Goal: Information Seeking & Learning: Learn about a topic

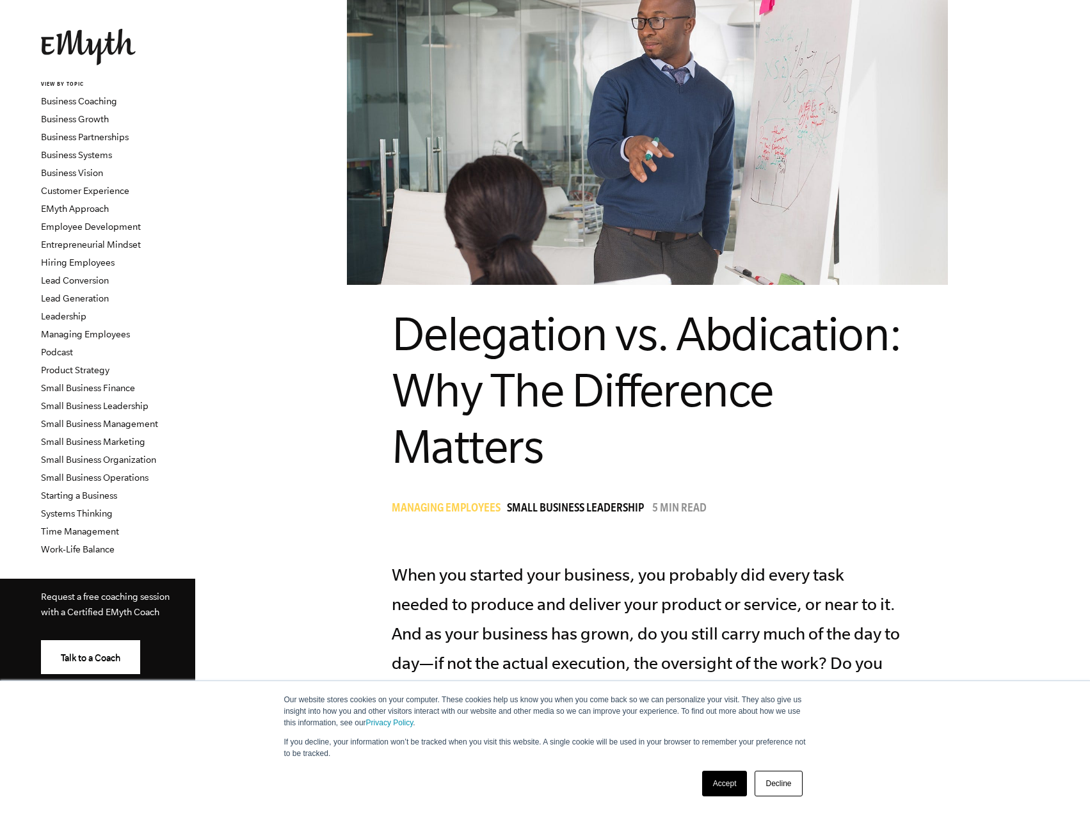
scroll to position [320, 0]
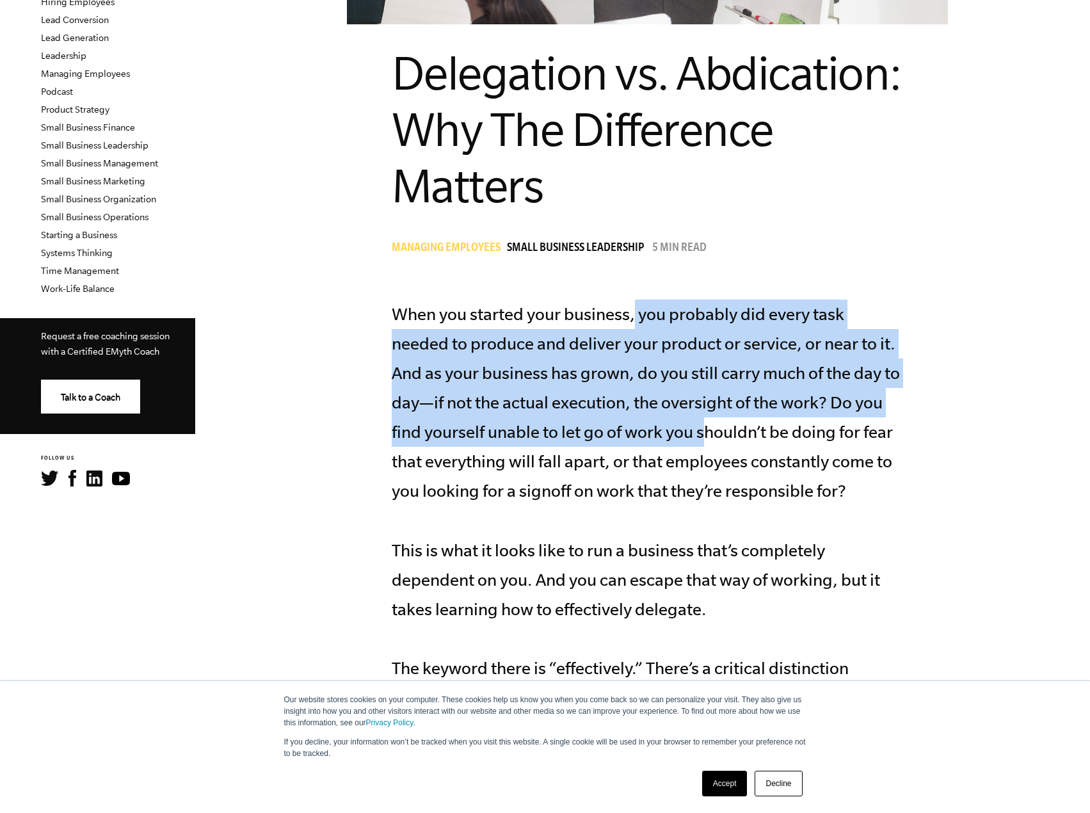
drag, startPoint x: 633, startPoint y: 328, endPoint x: 676, endPoint y: 431, distance: 111.4
click at [676, 431] on p "When you started your business, you probably did every task needed to produce a…" at bounding box center [648, 521] width 512 height 442
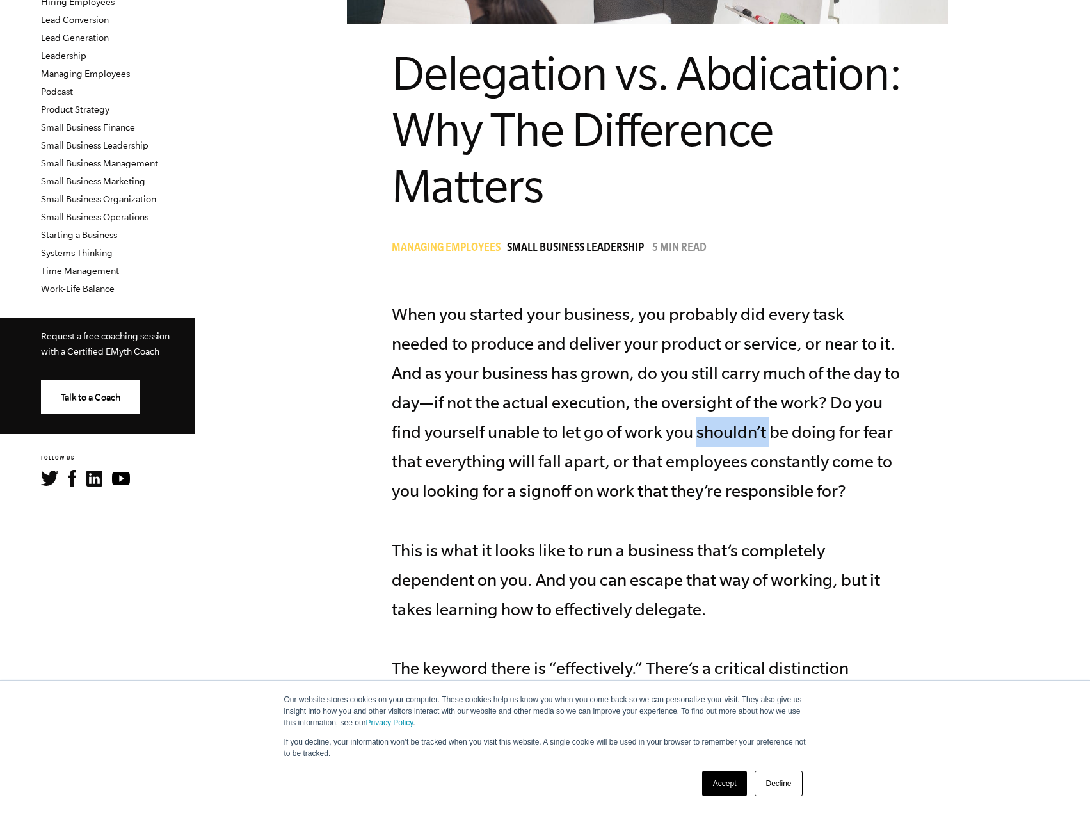
click at [676, 431] on p "When you started your business, you probably did every task needed to produce a…" at bounding box center [648, 521] width 512 height 442
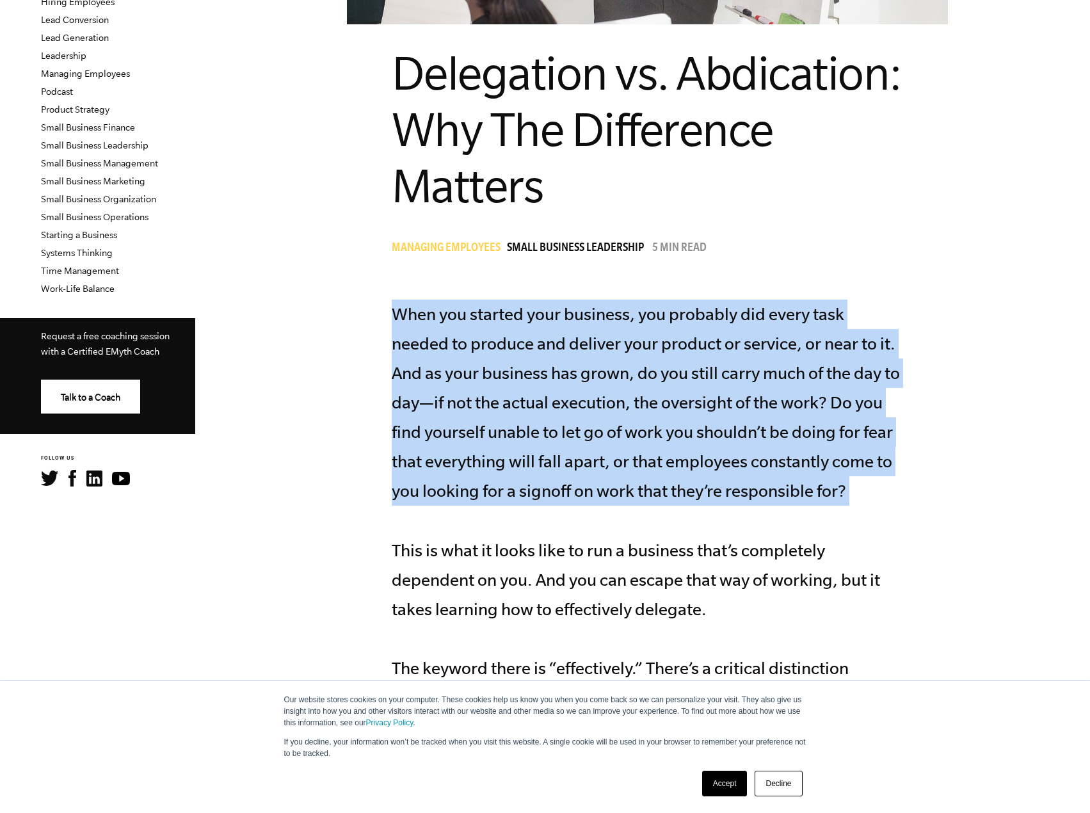
click at [676, 431] on p "When you started your business, you probably did every task needed to produce a…" at bounding box center [648, 521] width 512 height 442
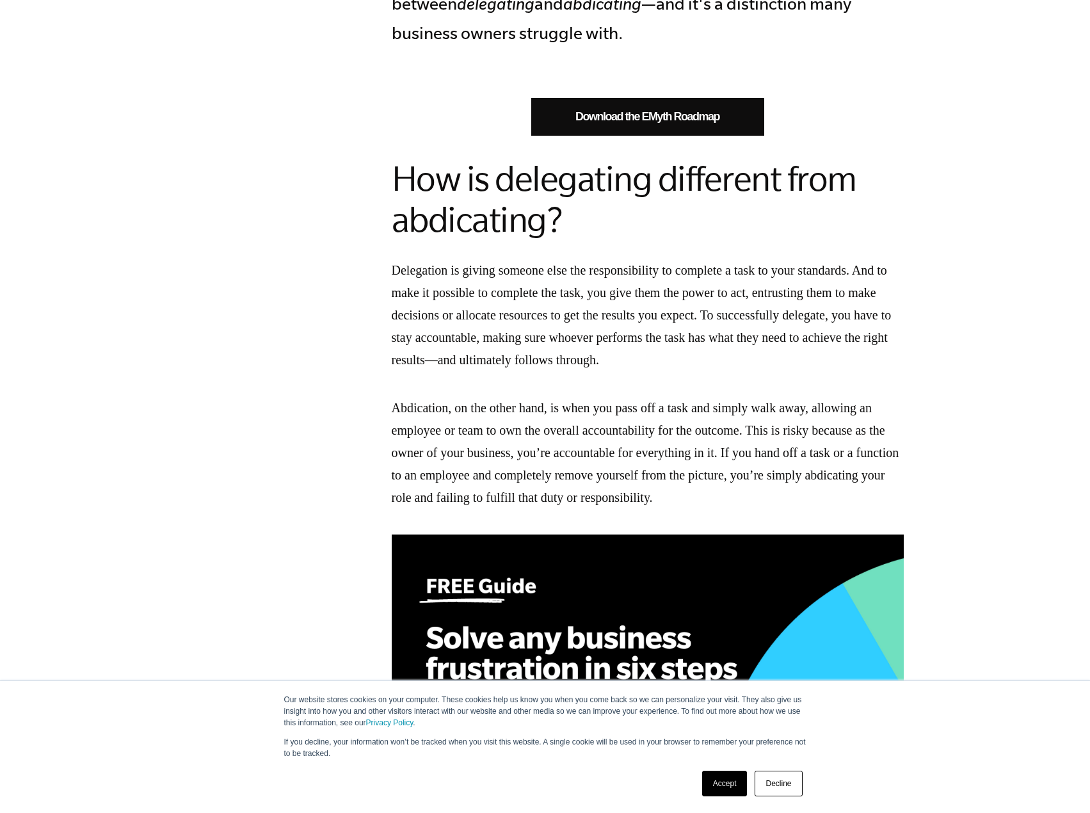
scroll to position [1024, 0]
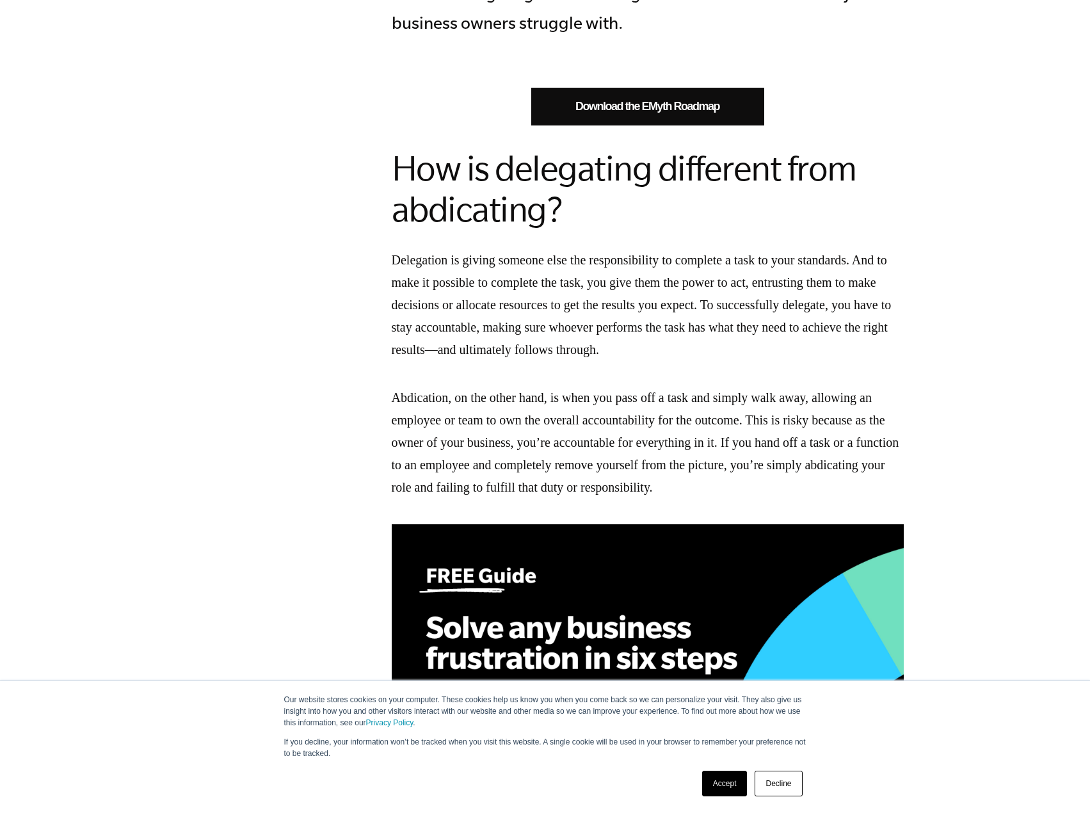
click at [531, 214] on h2 "How is delegating different from abdicating?" at bounding box center [648, 189] width 512 height 82
click at [528, 217] on h2 "How is delegating different from abdicating?" at bounding box center [648, 189] width 512 height 82
click at [508, 318] on p "Delegation is giving someone else the responsibility to complete a task to your…" at bounding box center [648, 305] width 512 height 112
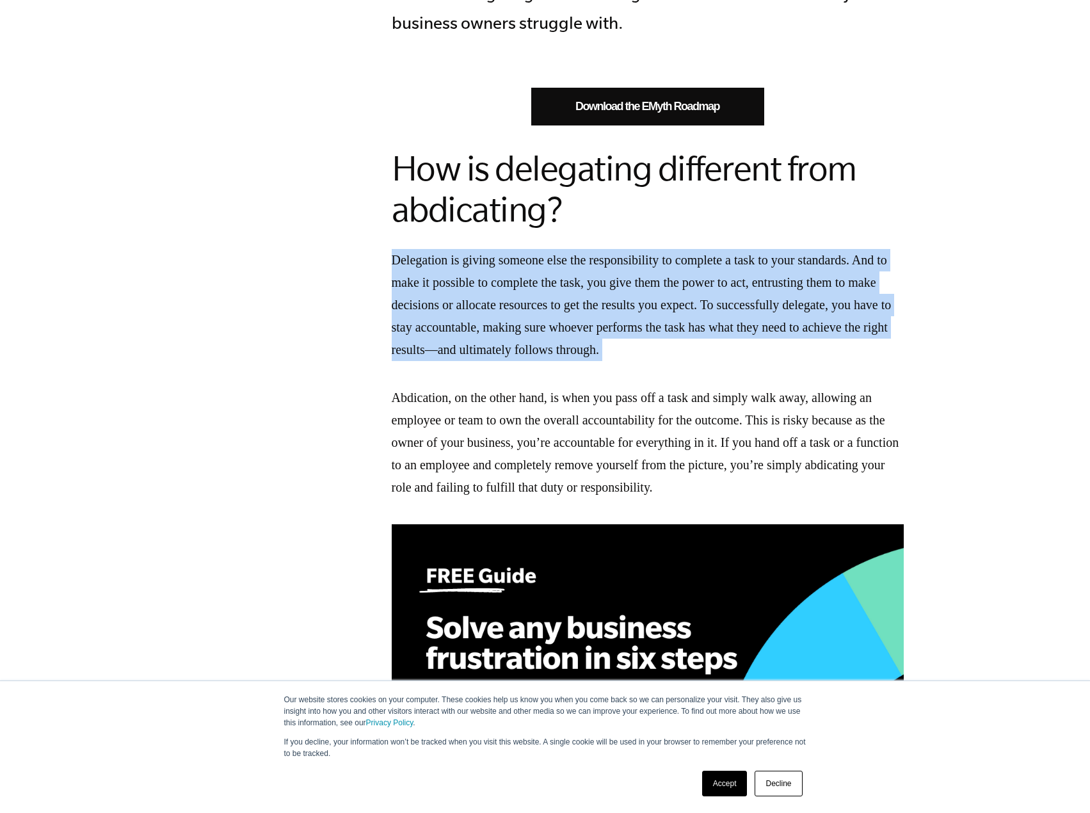
drag, startPoint x: 508, startPoint y: 318, endPoint x: 558, endPoint y: 393, distance: 89.1
click at [508, 320] on p "Delegation is giving someone else the responsibility to complete a task to your…" at bounding box center [648, 305] width 512 height 112
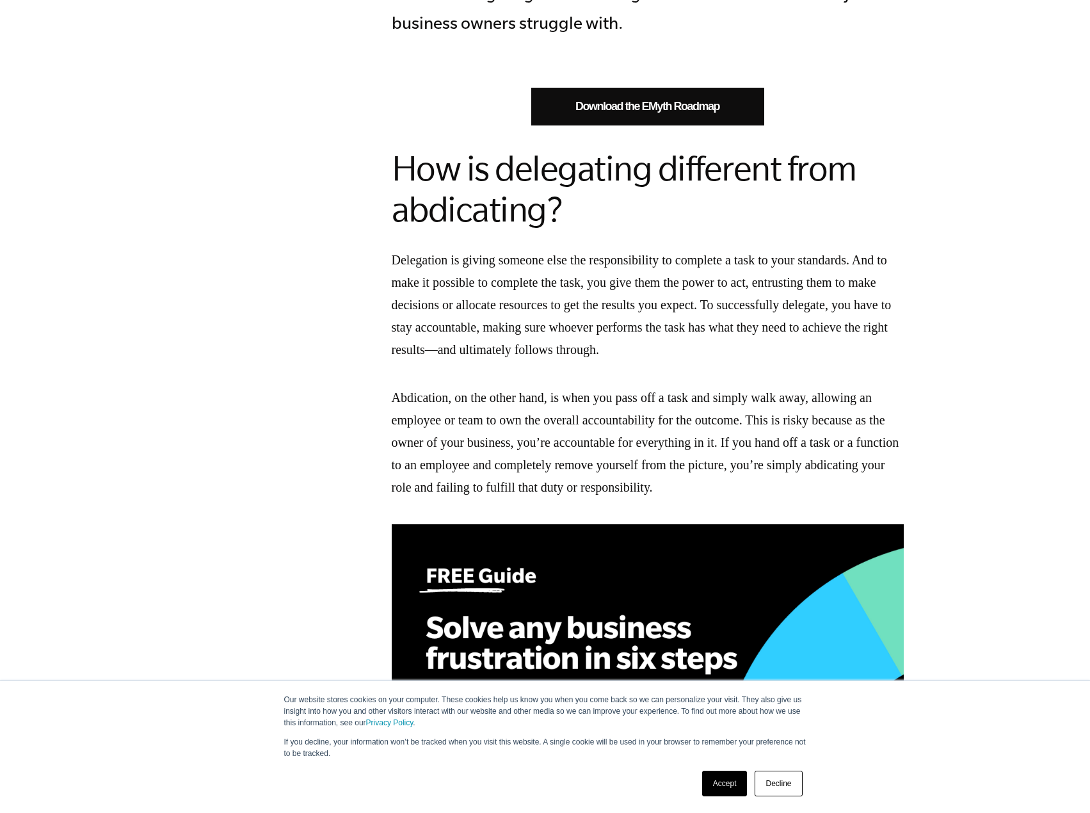
click at [558, 409] on p "Abdication, on the other hand, is when you pass off a task and simply walk away…" at bounding box center [648, 443] width 512 height 112
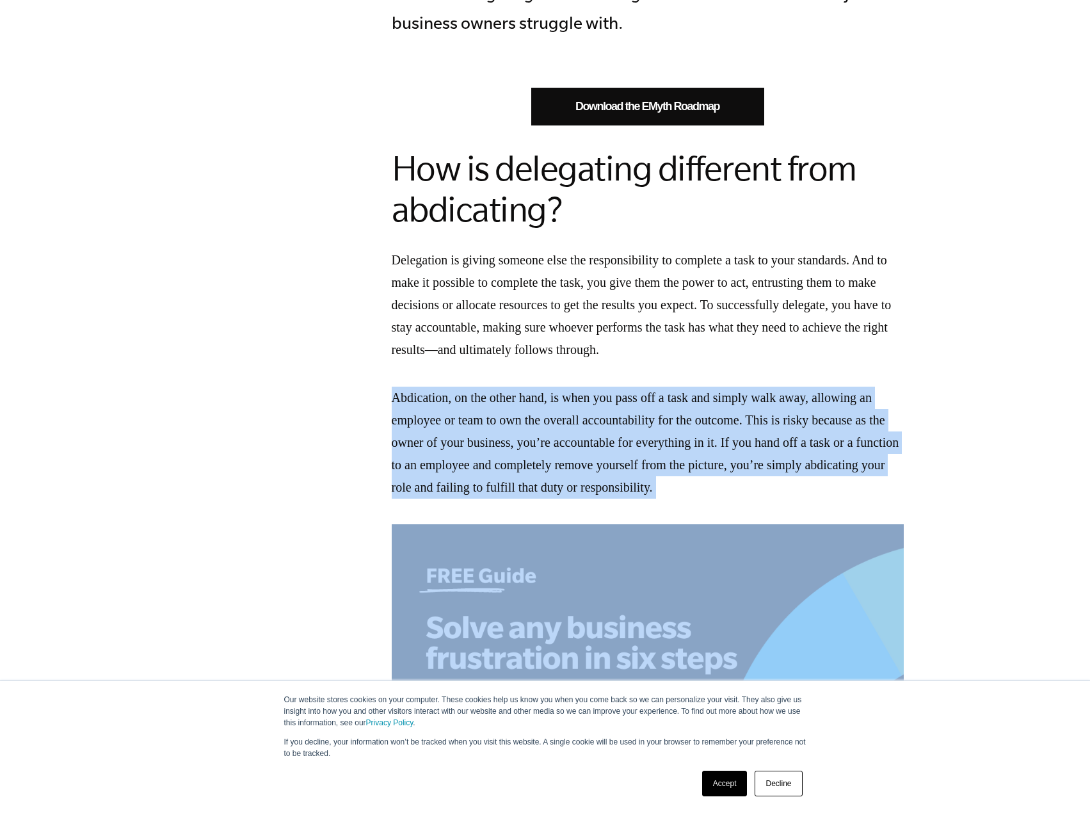
click at [558, 409] on p "Abdication, on the other hand, is when you pass off a task and simply walk away…" at bounding box center [648, 443] width 512 height 112
click at [563, 400] on p "Abdication, on the other hand, is when you pass off a task and simply walk away…" at bounding box center [648, 443] width 512 height 112
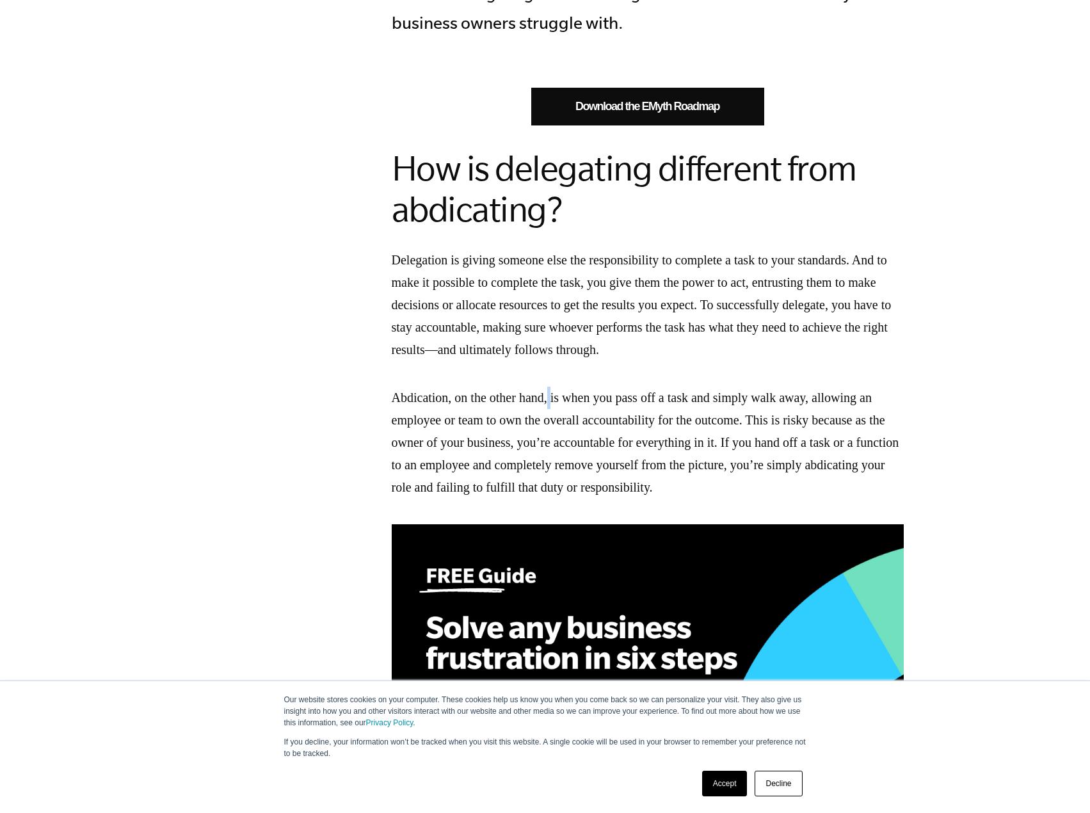
click at [563, 400] on p "Abdication, on the other hand, is when you pass off a task and simply walk away…" at bounding box center [648, 443] width 512 height 112
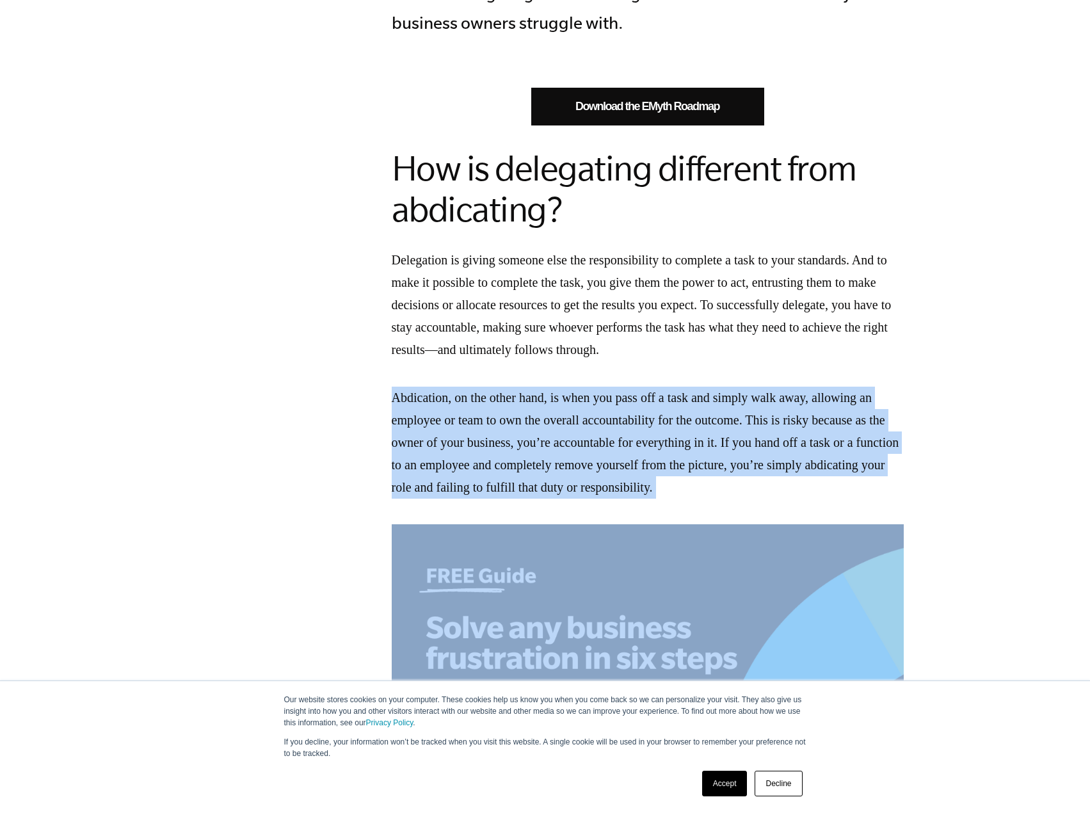
click at [563, 400] on p "Abdication, on the other hand, is when you pass off a task and simply walk away…" at bounding box center [648, 443] width 512 height 112
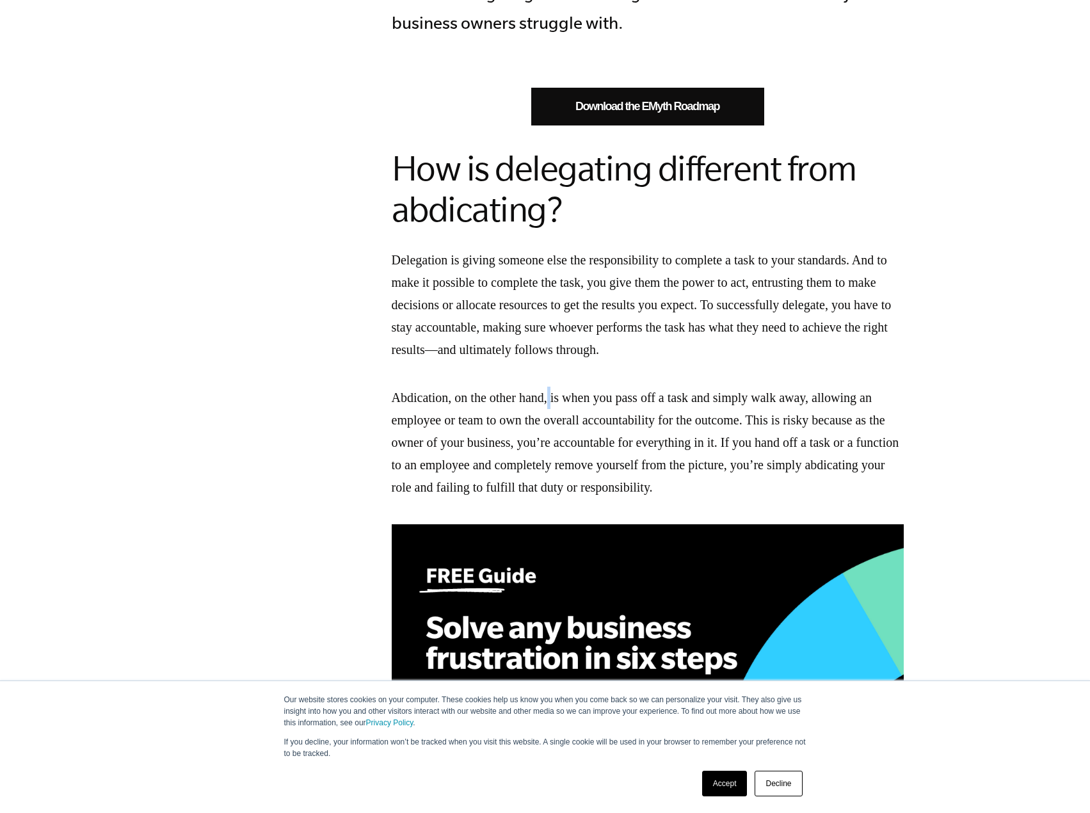
click at [563, 400] on p "Abdication, on the other hand, is when you pass off a task and simply walk away…" at bounding box center [648, 443] width 512 height 112
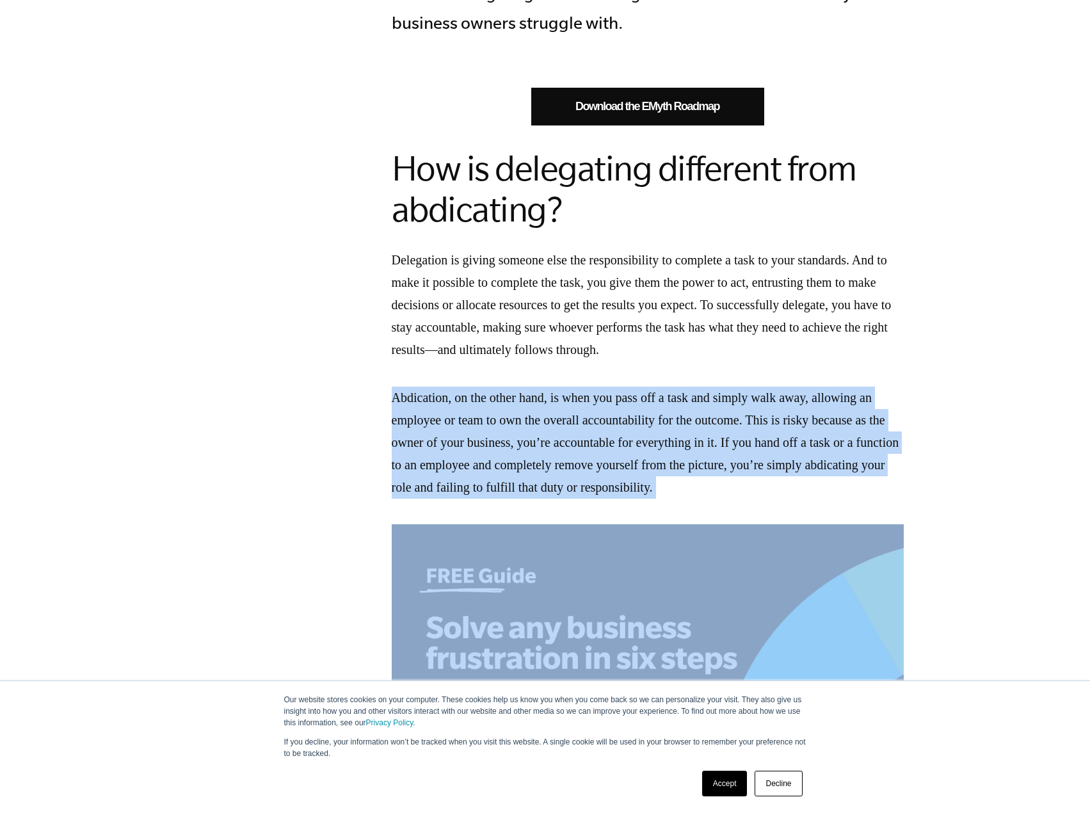
click at [563, 400] on p "Abdication, on the other hand, is when you pass off a task and simply walk away…" at bounding box center [648, 443] width 512 height 112
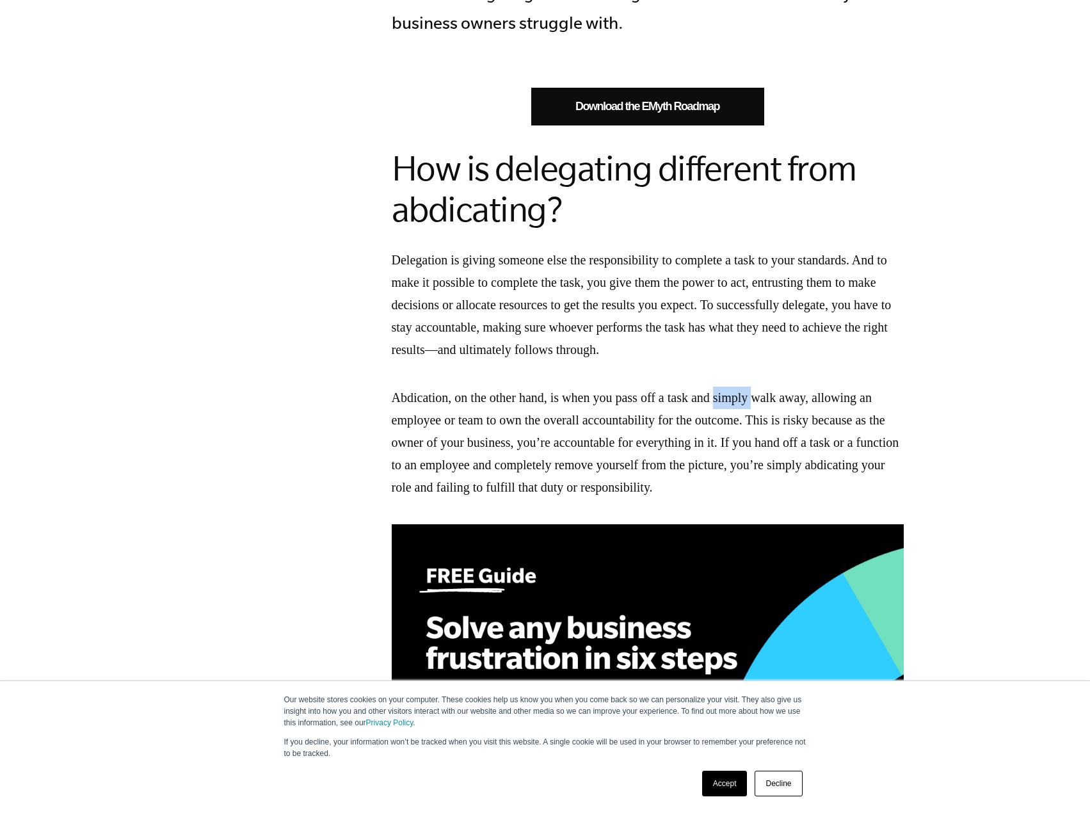
click at [640, 409] on p "Abdication, on the other hand, is when you pass off a task and simply walk away…" at bounding box center [648, 443] width 512 height 112
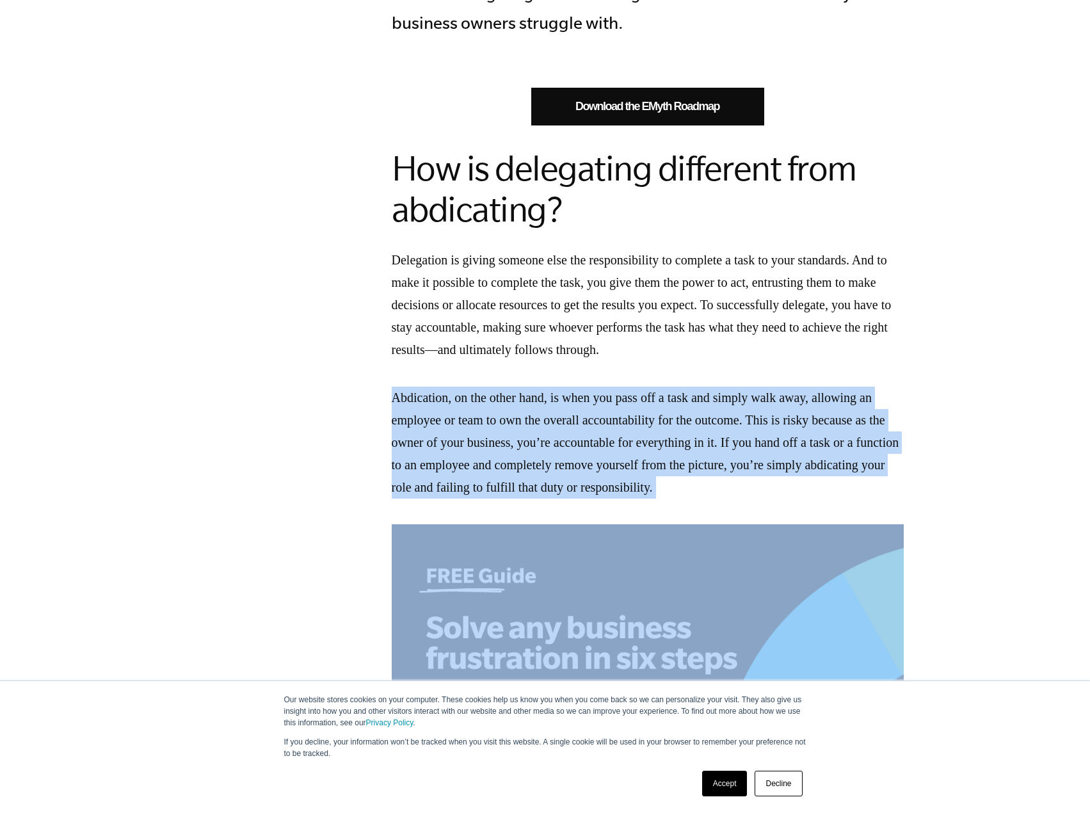
click at [640, 409] on p "Abdication, on the other hand, is when you pass off a task and simply walk away…" at bounding box center [648, 443] width 512 height 112
click at [562, 422] on p "Abdication, on the other hand, is when you pass off a task and simply walk away…" at bounding box center [648, 443] width 512 height 112
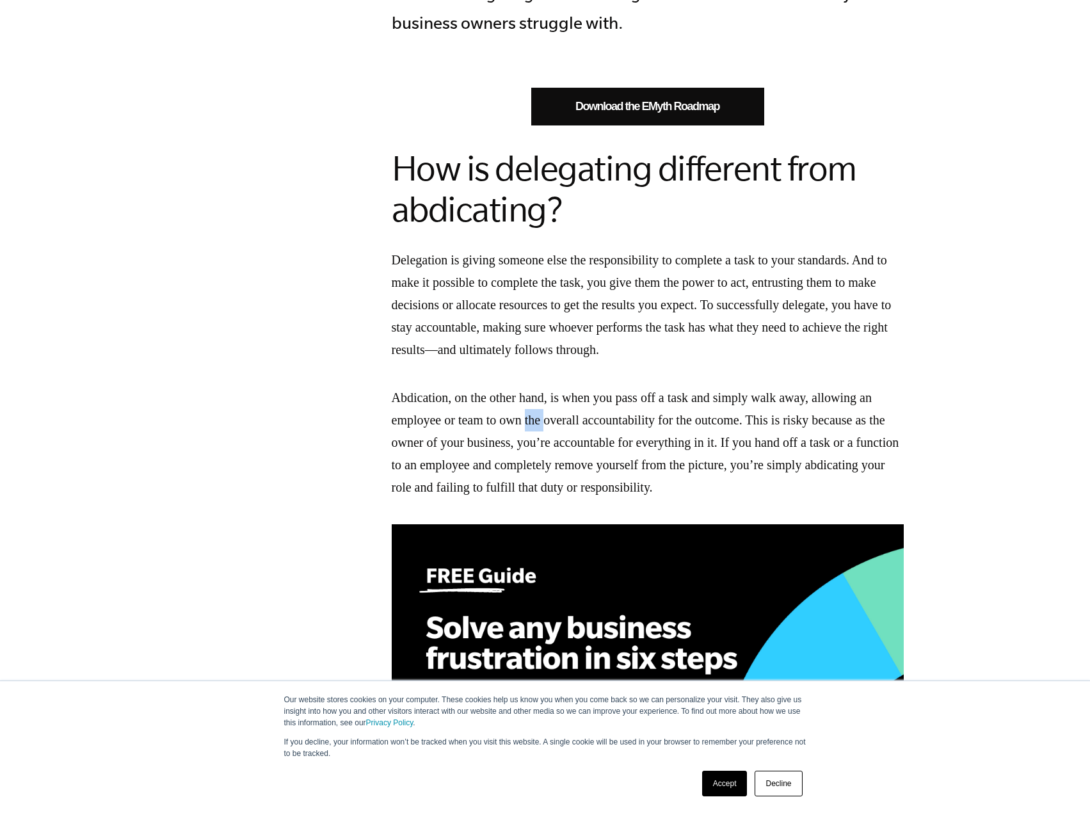
click at [562, 422] on p "Abdication, on the other hand, is when you pass off a task and simply walk away…" at bounding box center [648, 443] width 512 height 112
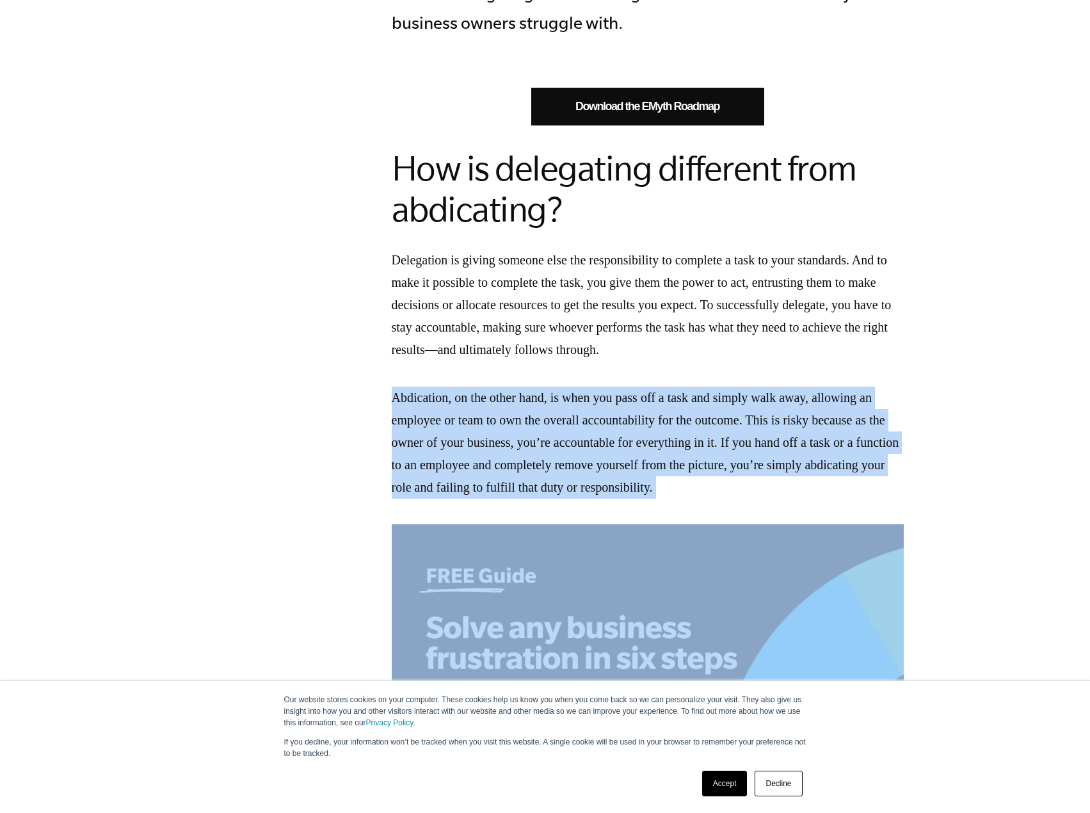
click at [562, 422] on p "Abdication, on the other hand, is when you pass off a task and simply walk away…" at bounding box center [648, 443] width 512 height 112
click at [562, 423] on p "Abdication, on the other hand, is when you pass off a task and simply walk away…" at bounding box center [648, 443] width 512 height 112
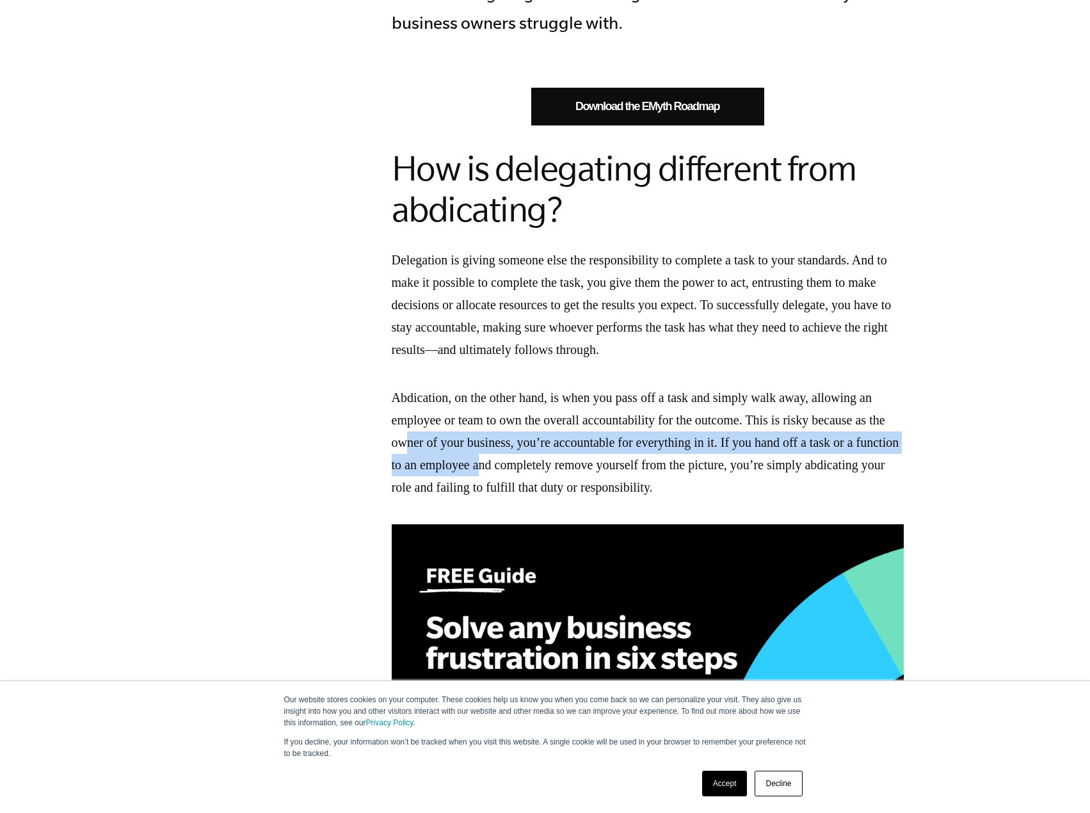
drag, startPoint x: 488, startPoint y: 435, endPoint x: 618, endPoint y: 465, distance: 133.4
click at [618, 465] on p "Abdication, on the other hand, is when you pass off a task and simply walk away…" at bounding box center [648, 443] width 512 height 112
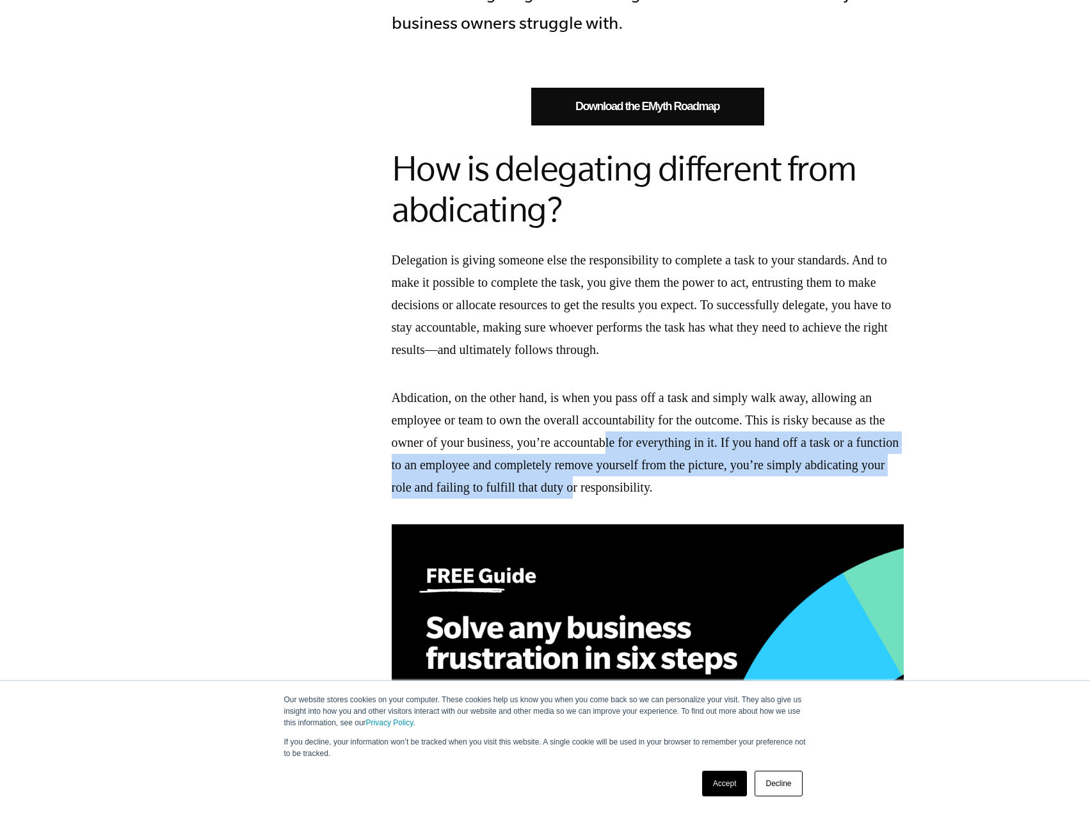
drag, startPoint x: 705, startPoint y: 448, endPoint x: 762, endPoint y: 492, distance: 72.1
click at [762, 492] on p "Abdication, on the other hand, is when you pass off a task and simply walk away…" at bounding box center [648, 443] width 512 height 112
